Goal: Task Accomplishment & Management: Use online tool/utility

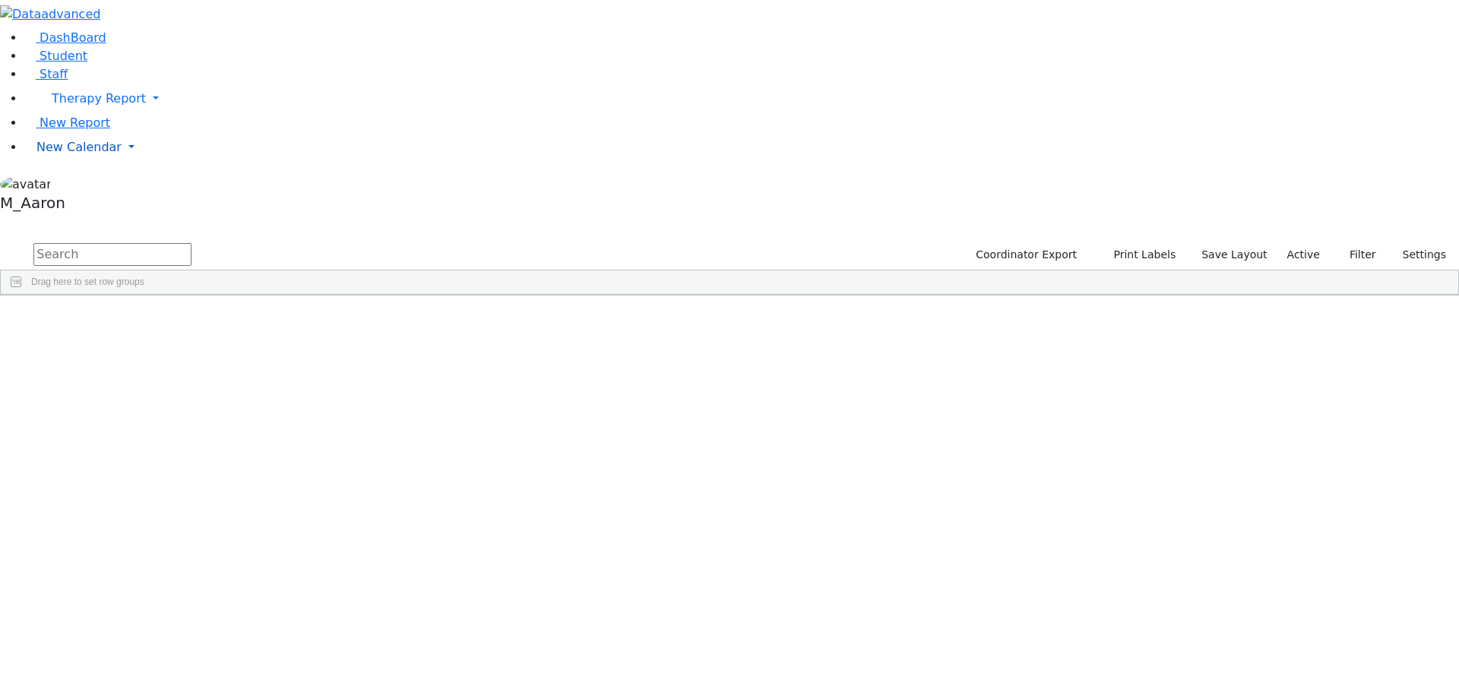
click at [43, 154] on span "New Calendar" at bounding box center [78, 147] width 85 height 14
click at [76, 185] on span "Calendar" at bounding box center [60, 177] width 55 height 14
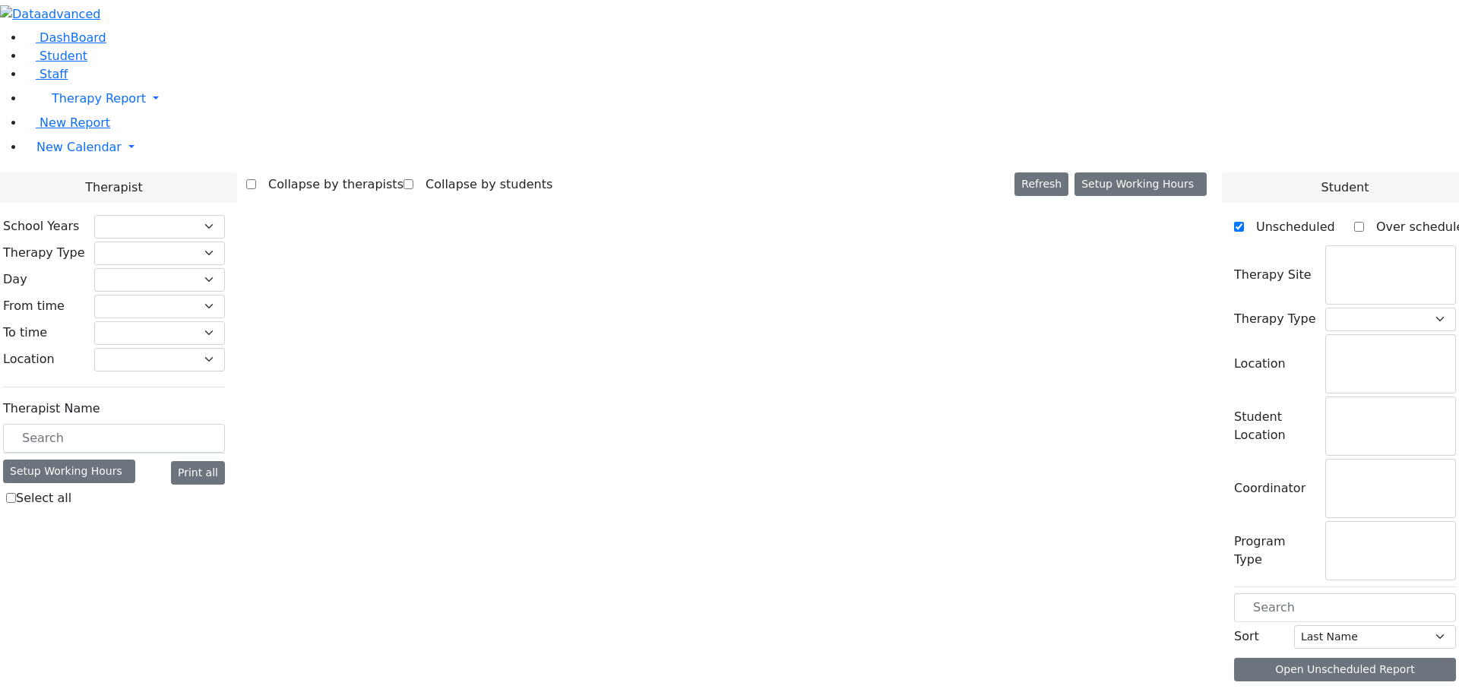
checkbox input "false"
select select "212"
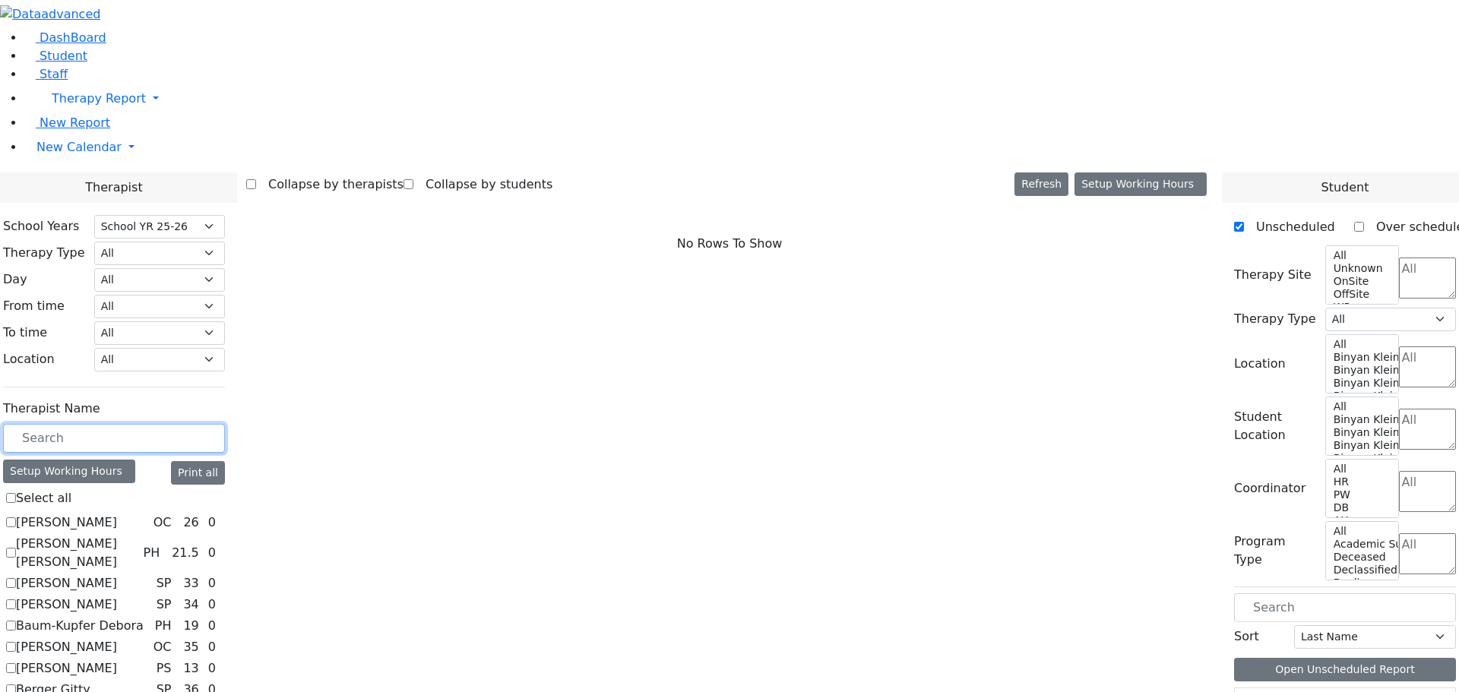
click at [225, 424] on input "text" at bounding box center [114, 438] width 222 height 29
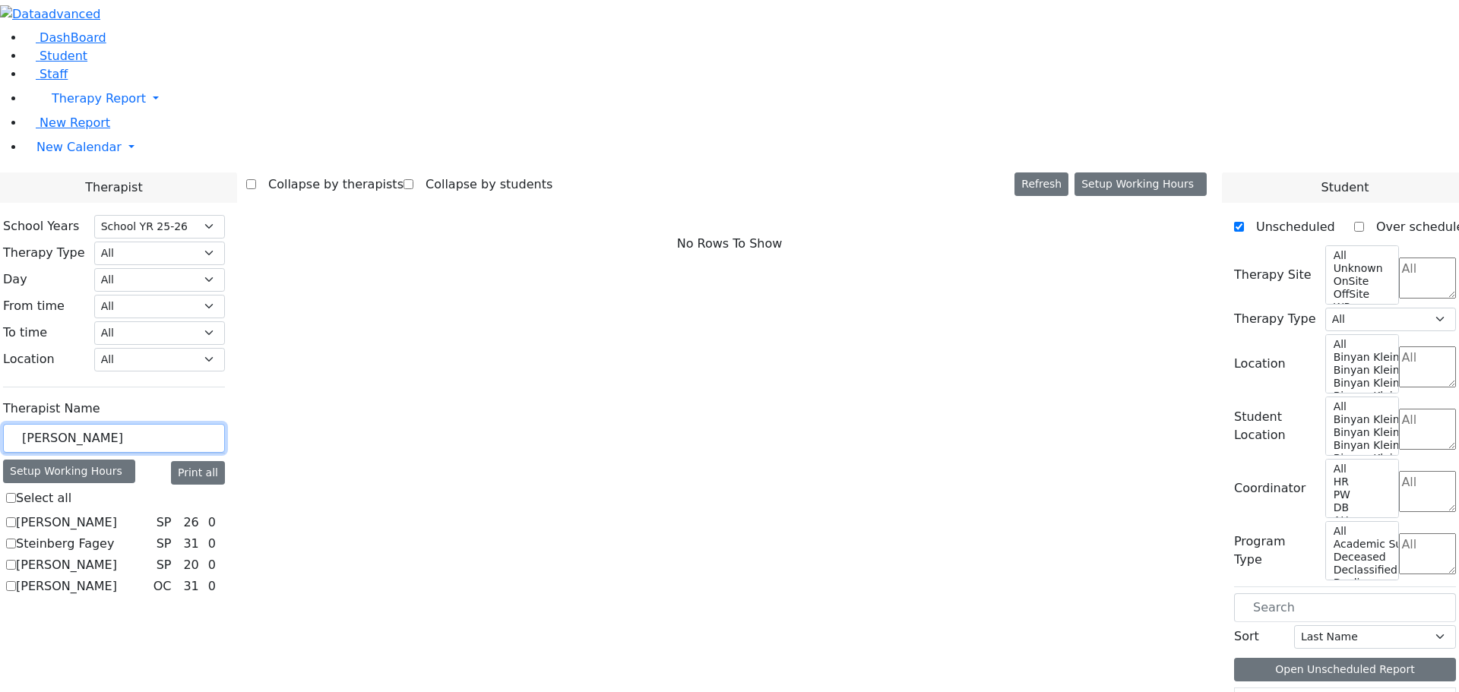
type input "stein"
click at [117, 556] on label "Steinhardt Esther" at bounding box center [66, 565] width 101 height 18
click at [16, 560] on input "Steinhardt Esther" at bounding box center [11, 565] width 10 height 10
checkbox input "true"
select select "3"
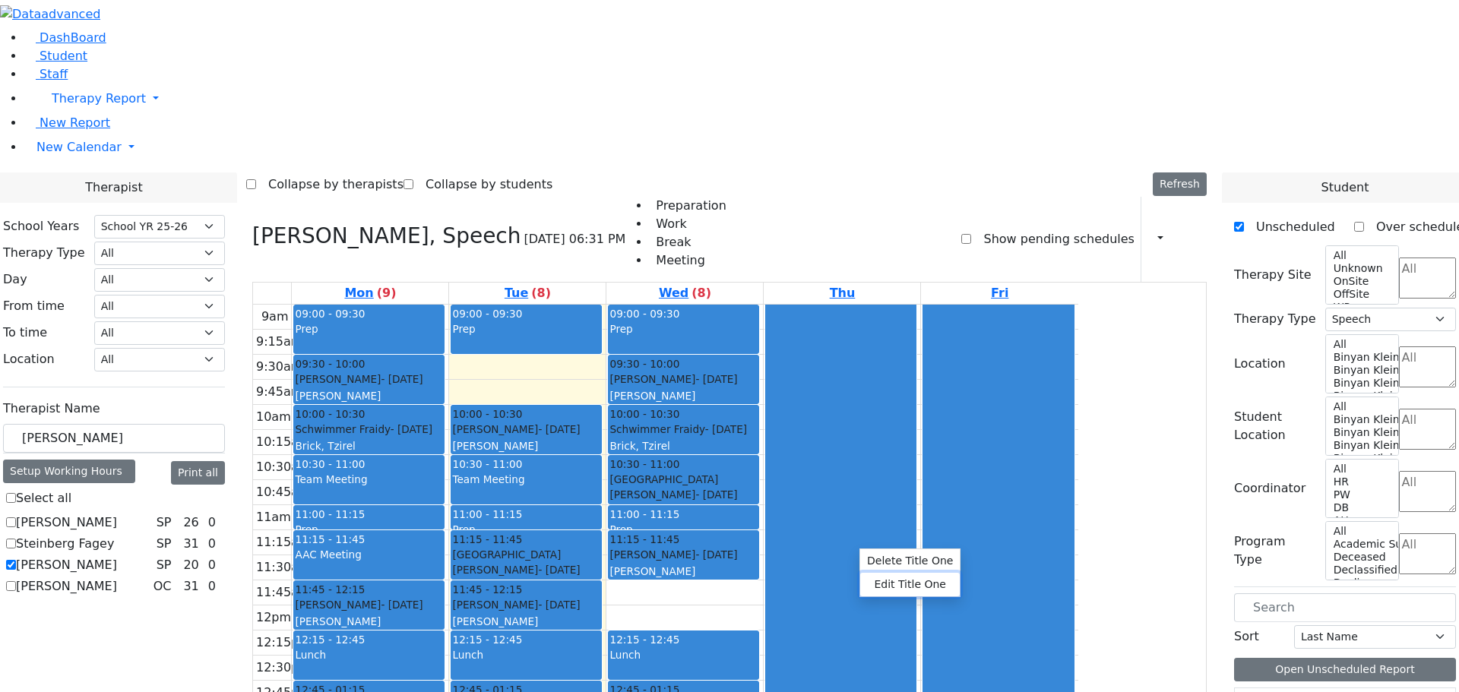
click at [903, 580] on button "Edit Title One" at bounding box center [910, 585] width 100 height 24
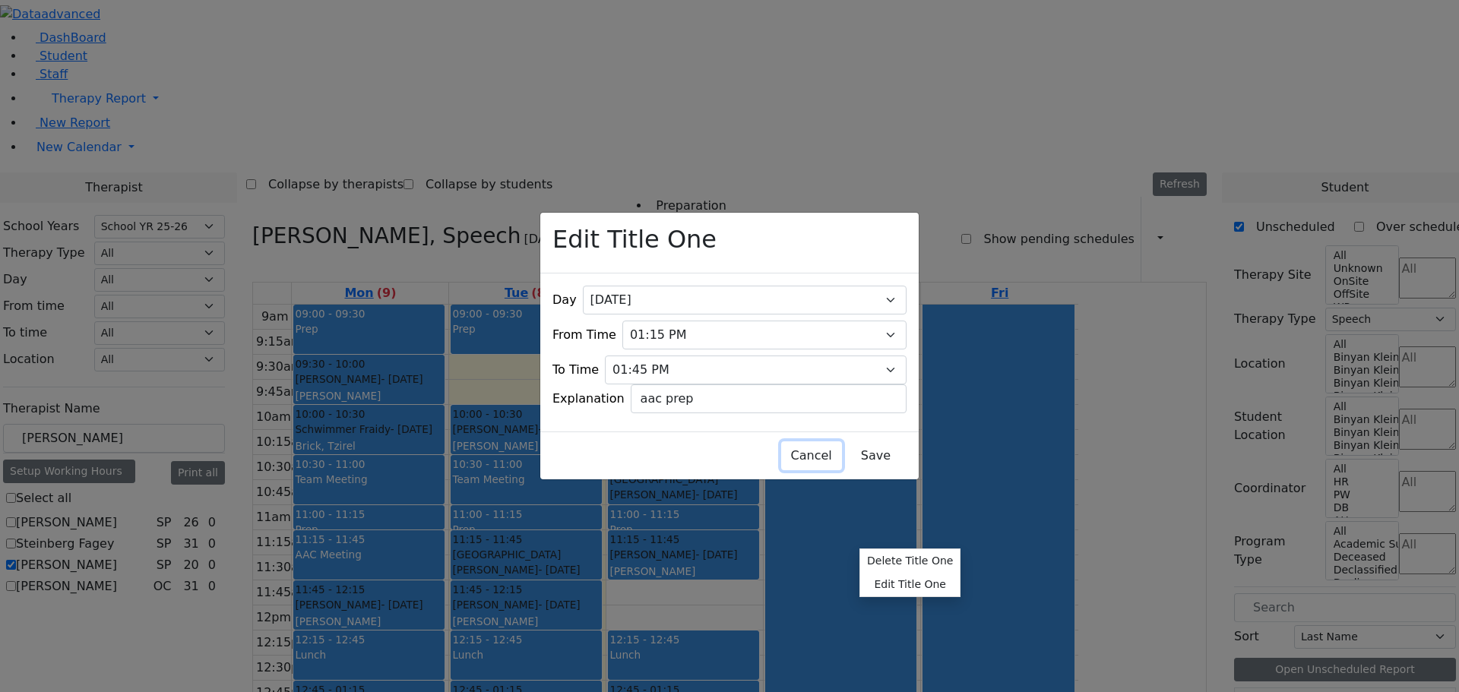
click at [781, 444] on button "Cancel" at bounding box center [811, 455] width 61 height 29
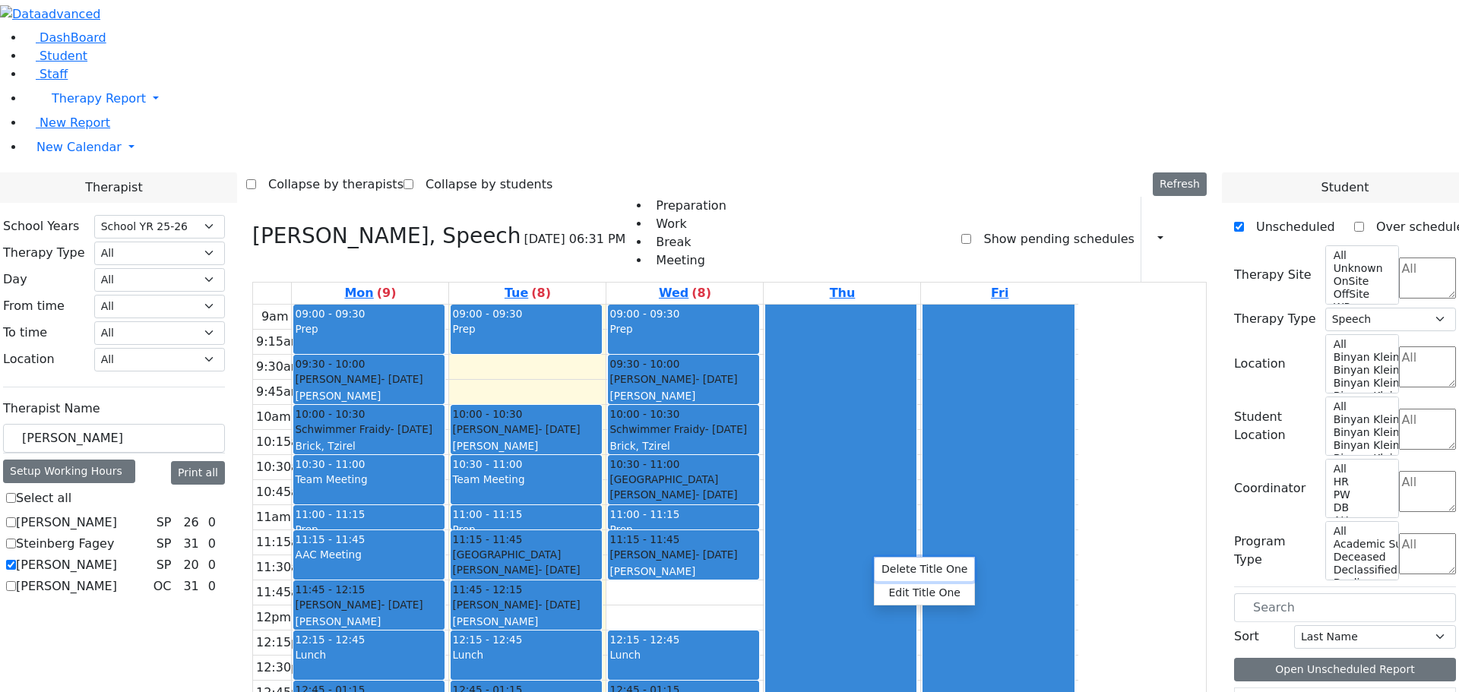
click at [927, 568] on button "Delete Title One" at bounding box center [924, 570] width 100 height 24
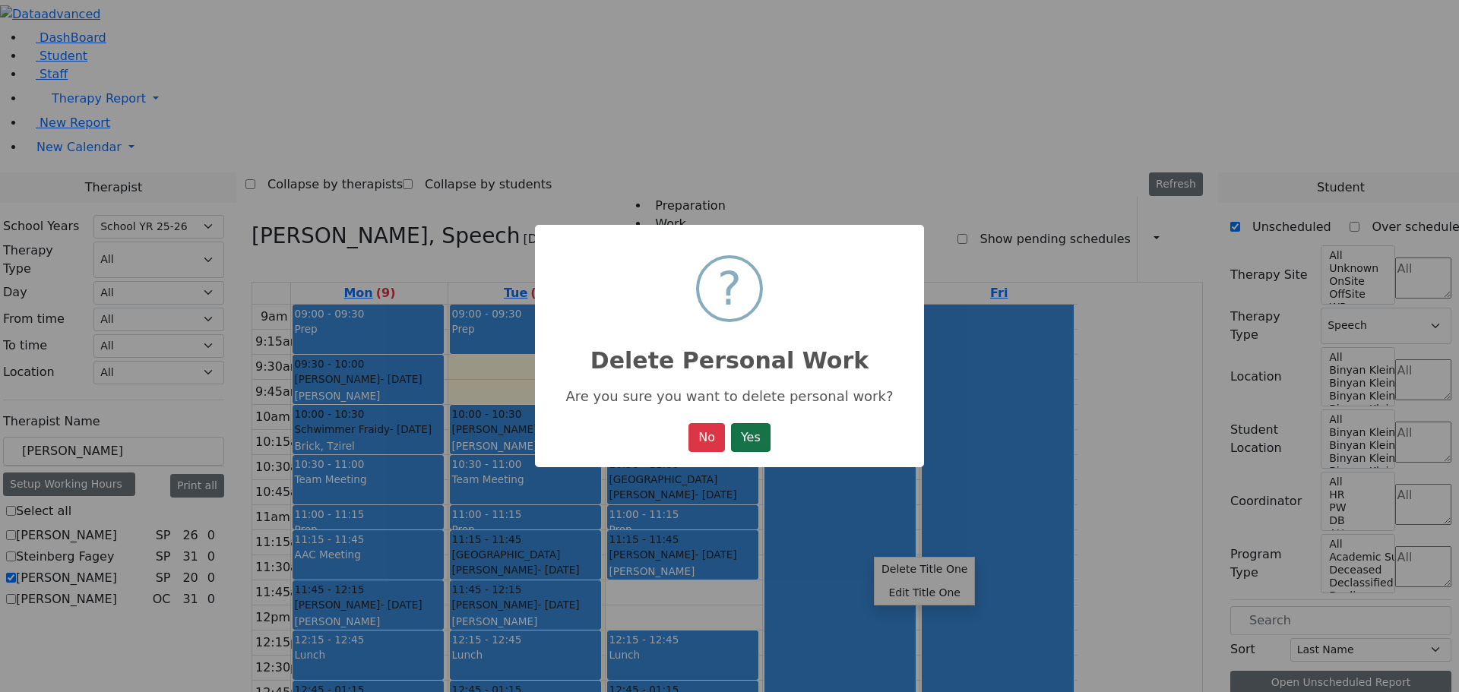
click at [757, 440] on button "Yes" at bounding box center [751, 437] width 40 height 29
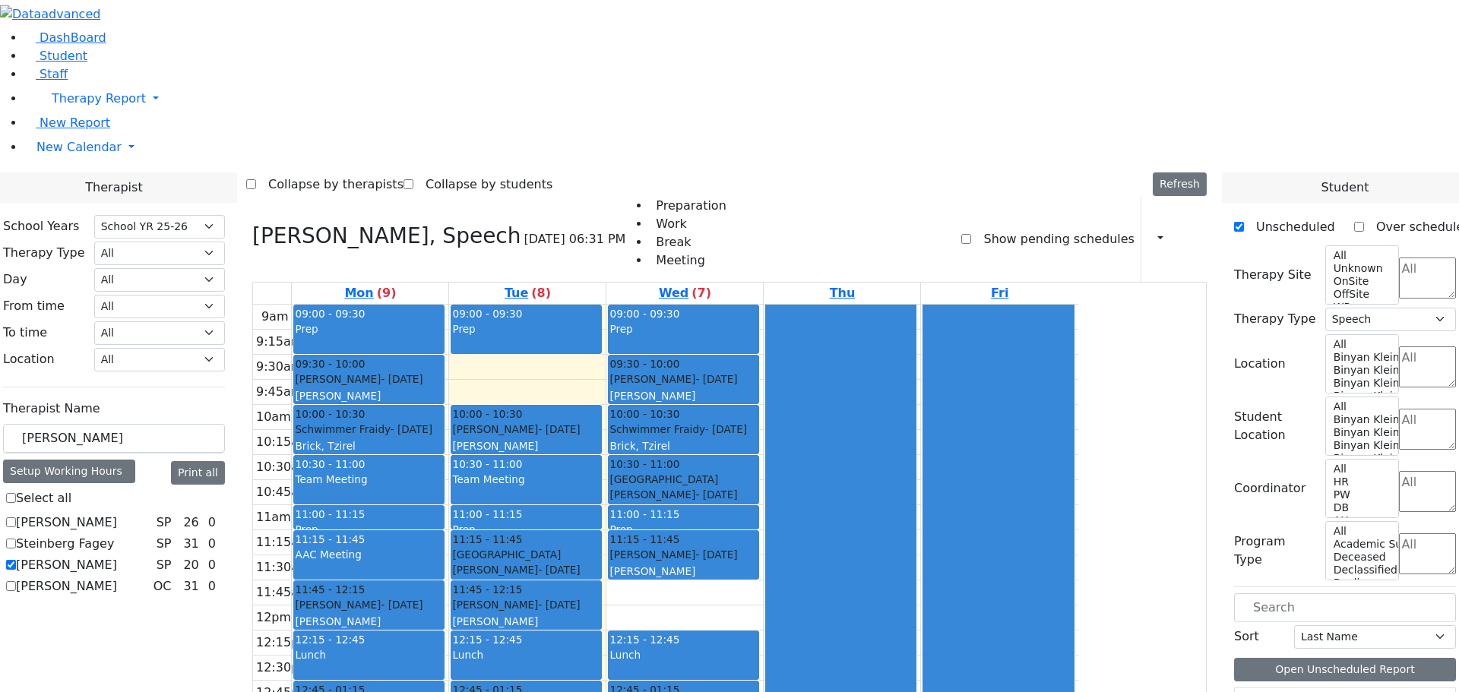
drag, startPoint x: 776, startPoint y: 532, endPoint x: 888, endPoint y: 565, distance: 116.6
click at [888, 565] on div "9am 9:15am 9:30am 9:45am 10am 10:15am 10:30am 10:45am 11am 11:15am 11:30am 11:4…" at bounding box center [665, 606] width 825 height 602
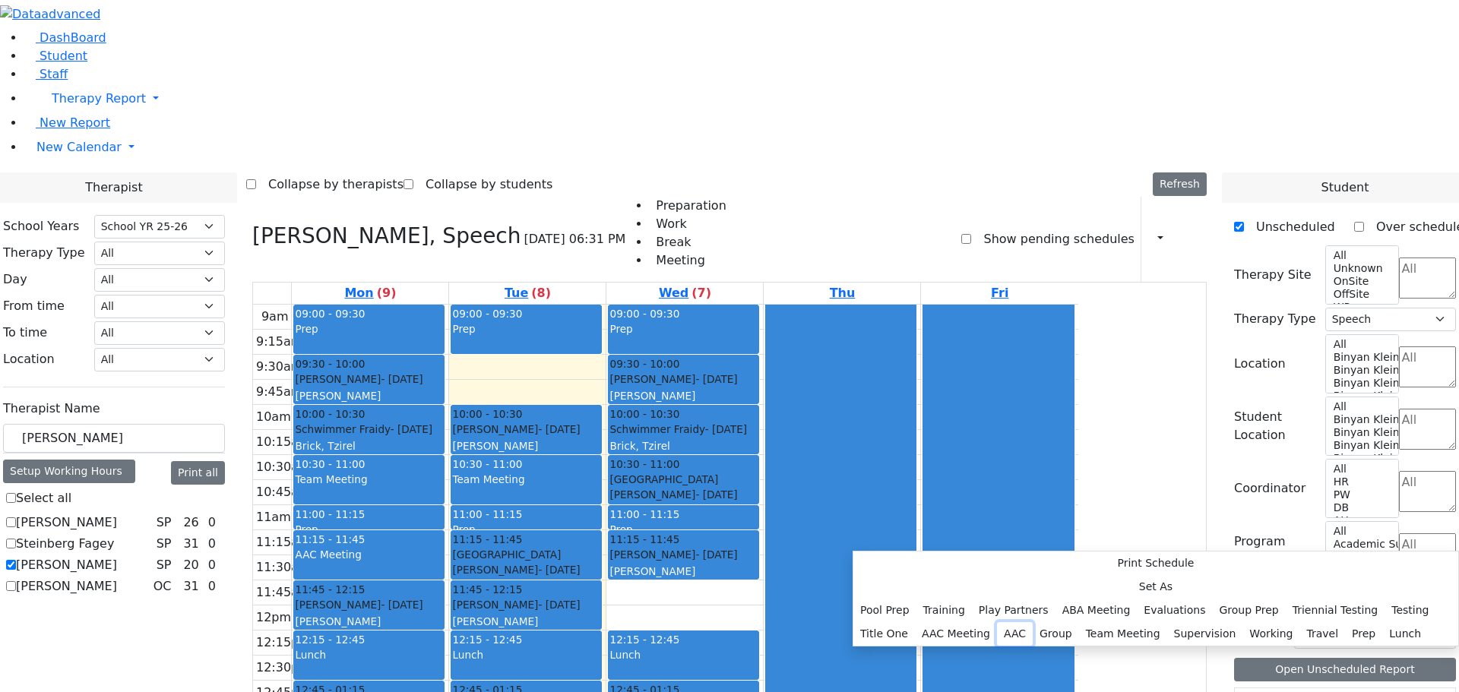
click at [1030, 622] on button "AAC" at bounding box center [1015, 634] width 36 height 24
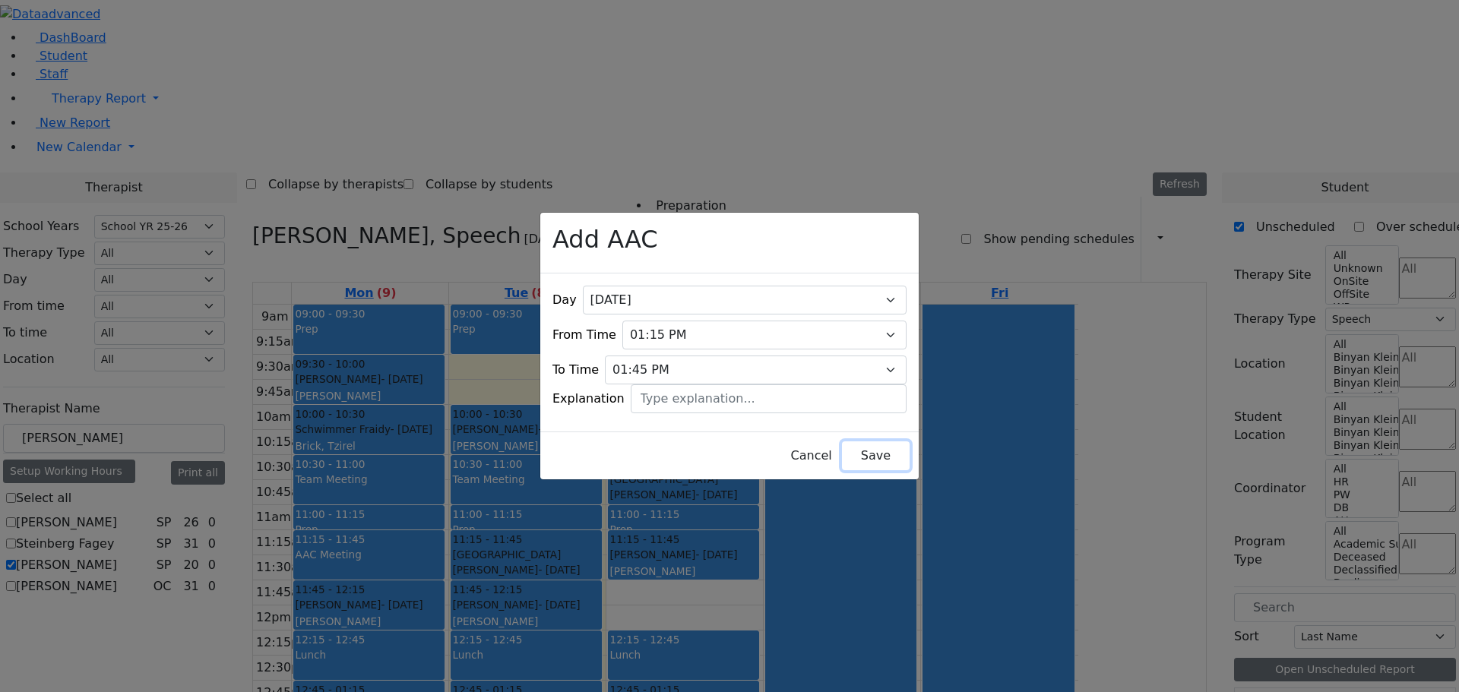
click at [844, 451] on button "Save" at bounding box center [876, 455] width 68 height 29
